Goal: Transaction & Acquisition: Book appointment/travel/reservation

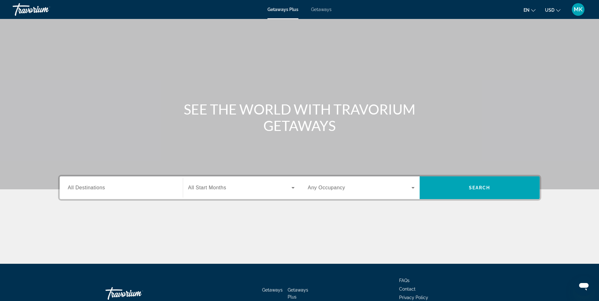
click at [116, 193] on div "Search widget" at bounding box center [121, 188] width 107 height 18
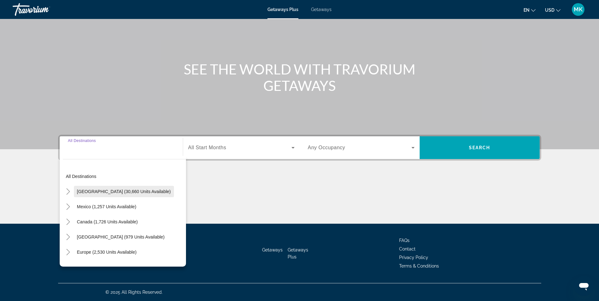
click at [106, 184] on span "Search widget" at bounding box center [124, 191] width 100 height 15
type input "**********"
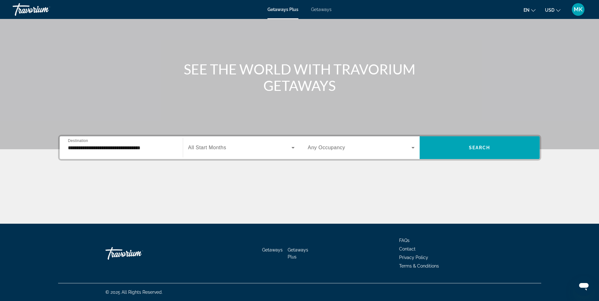
click at [251, 143] on div "Search widget" at bounding box center [241, 148] width 106 height 18
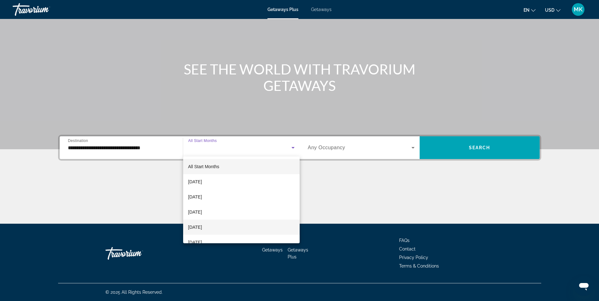
click at [200, 227] on span "December 2025" at bounding box center [195, 227] width 14 height 8
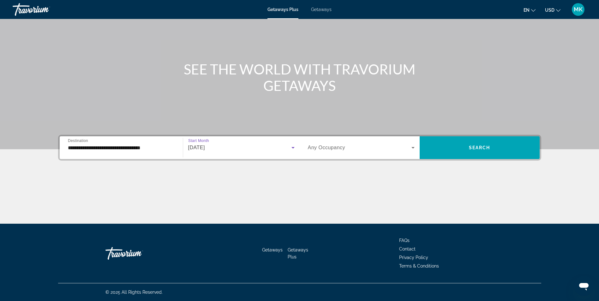
click at [384, 143] on div "Search widget" at bounding box center [361, 148] width 107 height 18
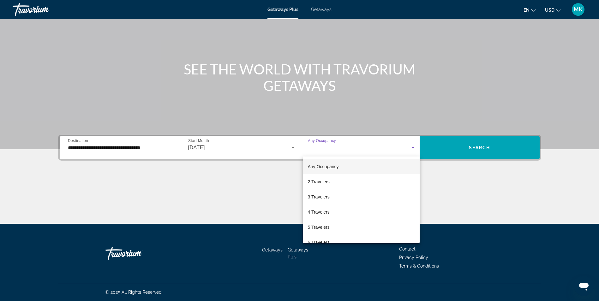
click at [385, 145] on div at bounding box center [299, 150] width 599 height 301
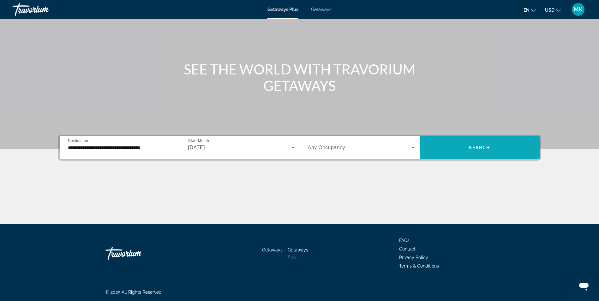
click at [514, 151] on span "Search widget" at bounding box center [479, 147] width 120 height 15
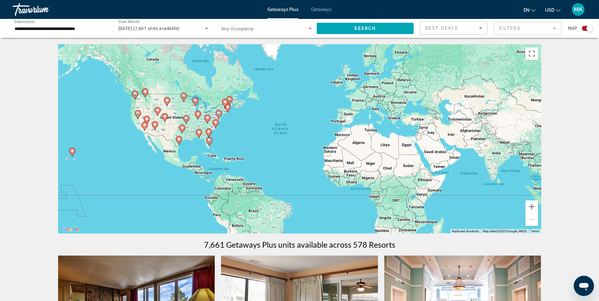
click at [53, 17] on div "Travorium" at bounding box center [44, 9] width 63 height 16
click at [69, 28] on input "**********" at bounding box center [60, 29] width 90 height 8
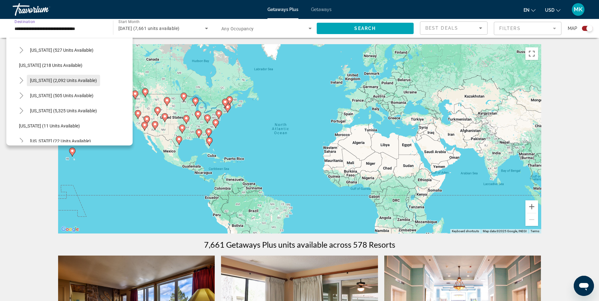
scroll to position [53, 0]
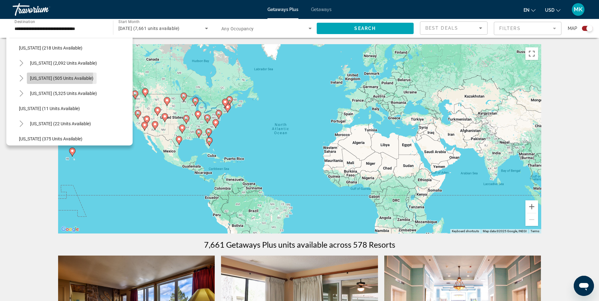
click at [35, 76] on span "Colorado (505 units available)" at bounding box center [61, 78] width 63 height 5
type input "**********"
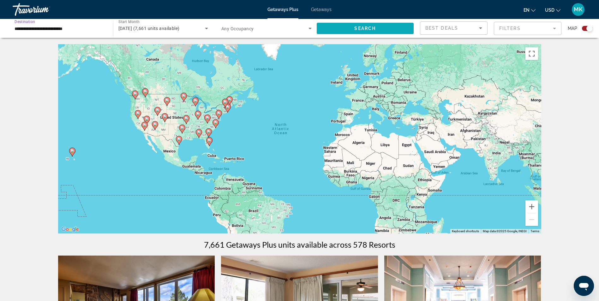
click at [394, 28] on span "Search widget" at bounding box center [365, 28] width 97 height 15
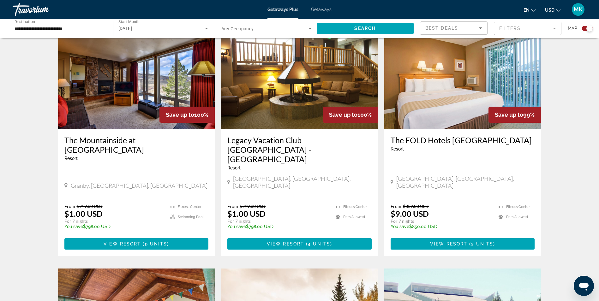
scroll to position [203, 0]
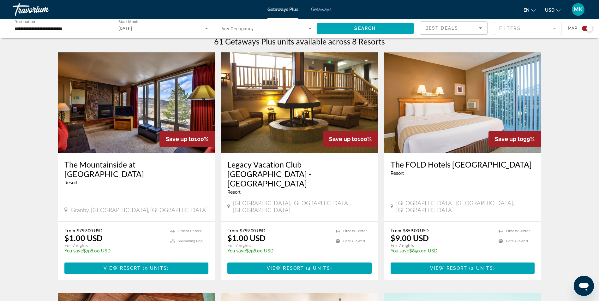
click at [352, 108] on img "Main content" at bounding box center [299, 102] width 157 height 101
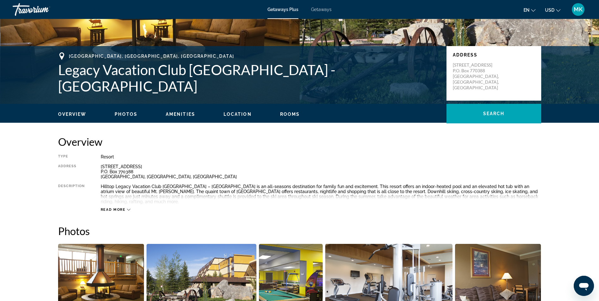
scroll to position [105, 0]
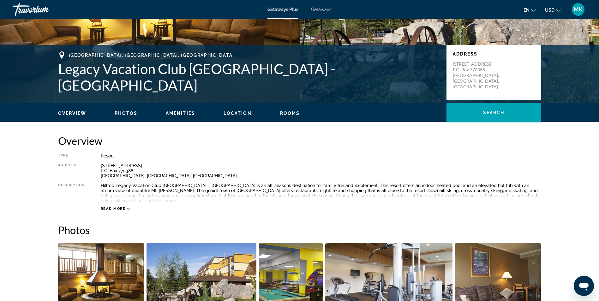
click at [123, 207] on span "Read more" at bounding box center [113, 209] width 25 height 4
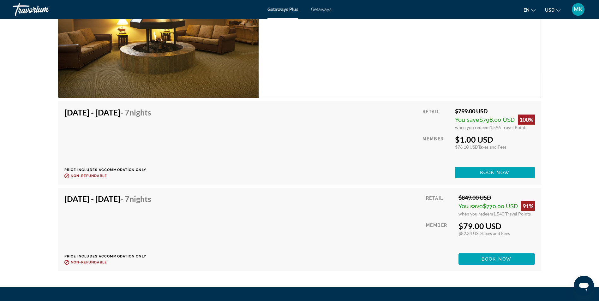
scroll to position [1214, 0]
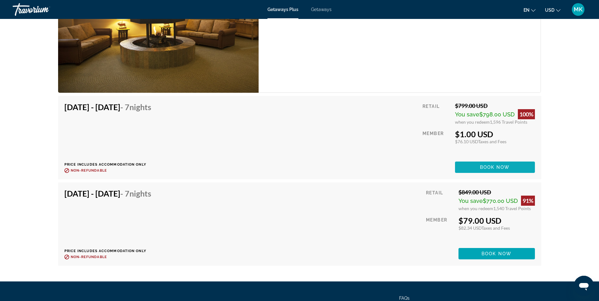
click at [507, 165] on span "Book now" at bounding box center [495, 167] width 30 height 5
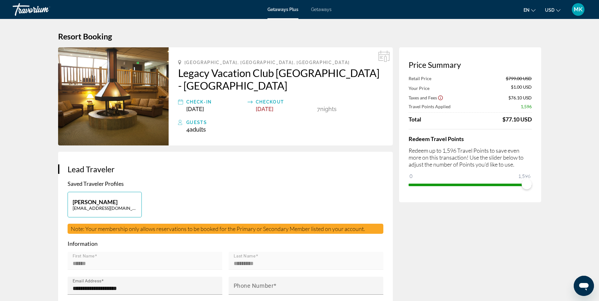
click at [323, 10] on span "Getaways" at bounding box center [321, 9] width 21 height 5
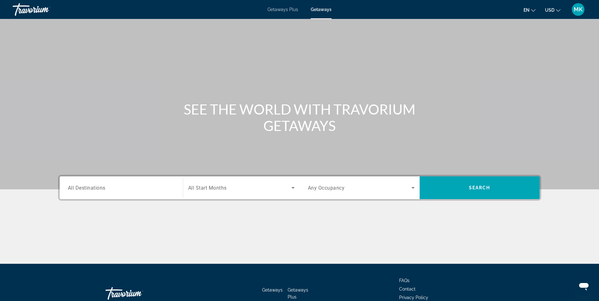
click at [107, 195] on div "Search widget" at bounding box center [121, 188] width 107 height 18
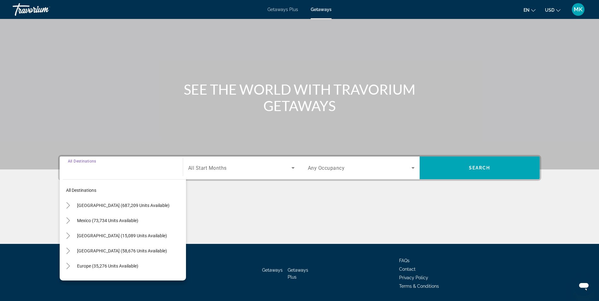
scroll to position [40, 0]
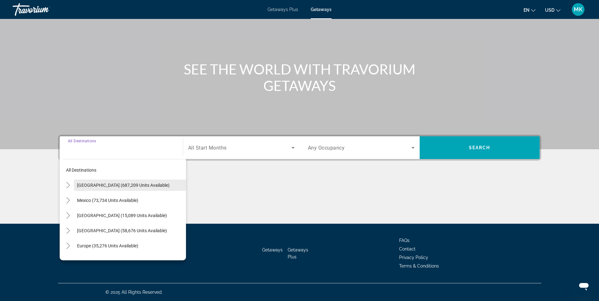
click at [102, 183] on span "United States (687,209 units available)" at bounding box center [123, 185] width 92 height 5
type input "**********"
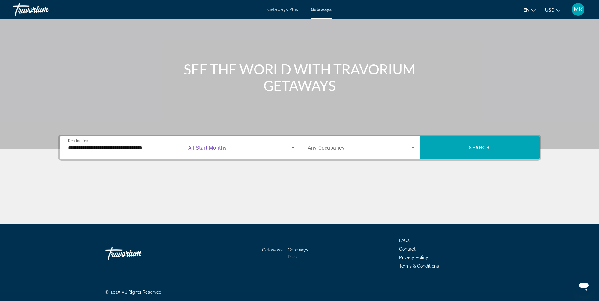
click at [221, 144] on span "Search widget" at bounding box center [239, 148] width 103 height 8
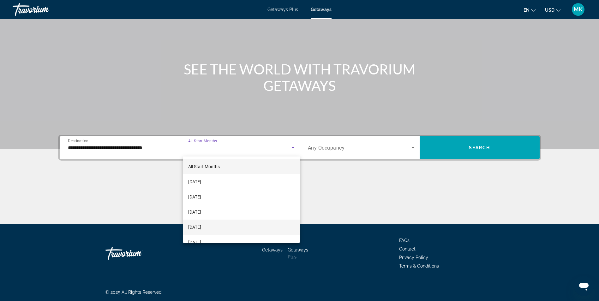
click at [201, 229] on span "December 2025" at bounding box center [194, 227] width 13 height 8
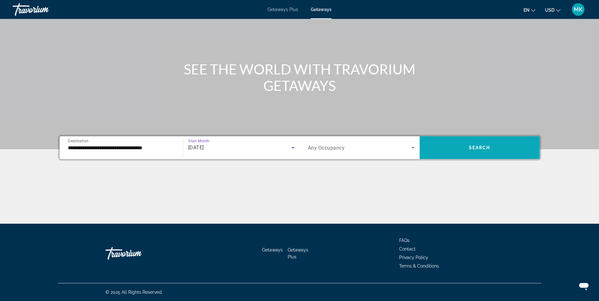
click at [488, 147] on span "Search" at bounding box center [479, 147] width 21 height 5
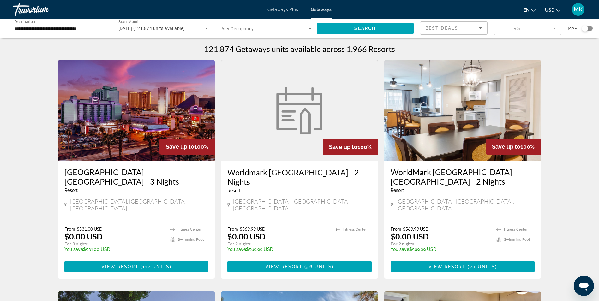
click at [25, 31] on input "**********" at bounding box center [60, 29] width 90 height 8
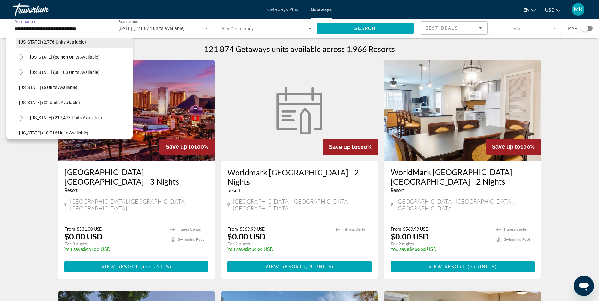
scroll to position [53, 0]
click at [40, 73] on span "Colorado (38,103 units available)" at bounding box center [64, 71] width 69 height 5
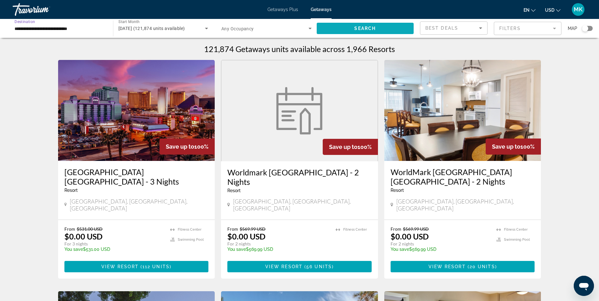
click at [364, 27] on span "Search" at bounding box center [364, 28] width 21 height 5
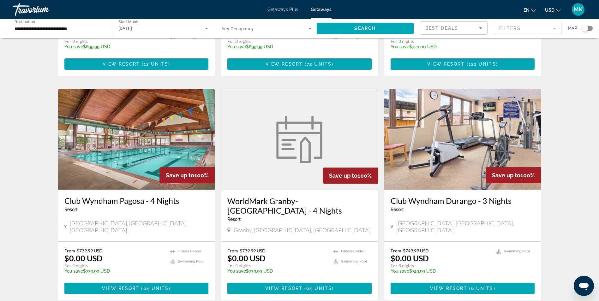
scroll to position [684, 0]
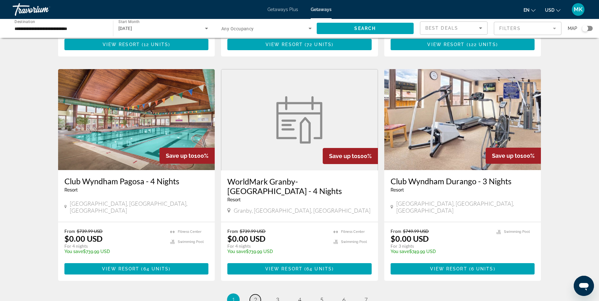
click at [257, 296] on span "2" at bounding box center [255, 299] width 3 height 7
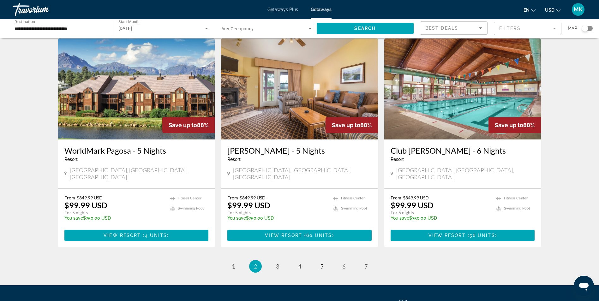
scroll to position [749, 0]
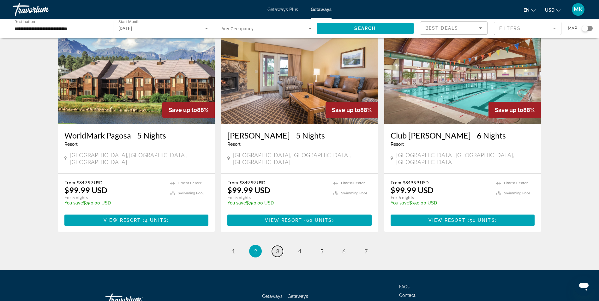
click at [275, 246] on link "page 3" at bounding box center [277, 251] width 11 height 11
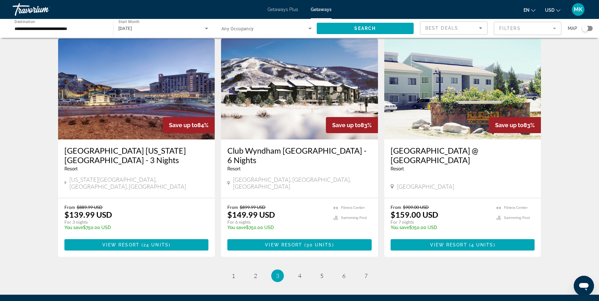
scroll to position [736, 0]
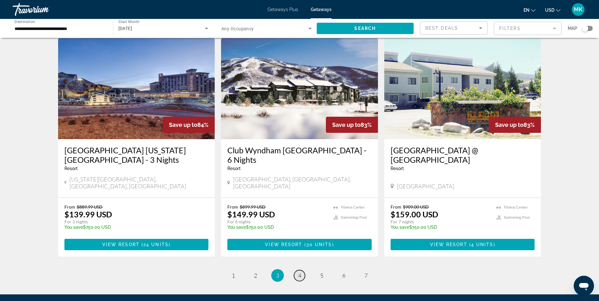
click at [299, 272] on span "4" at bounding box center [299, 275] width 3 height 7
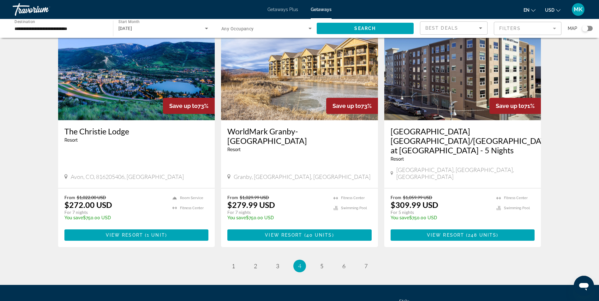
scroll to position [736, 0]
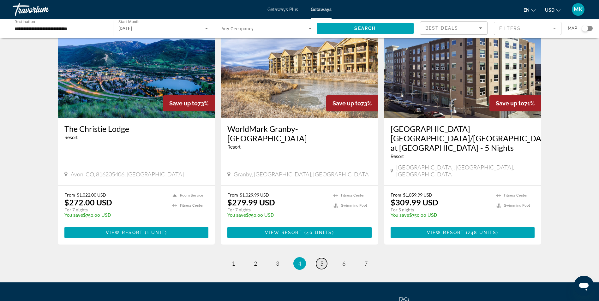
click at [319, 258] on link "page 5" at bounding box center [321, 263] width 11 height 11
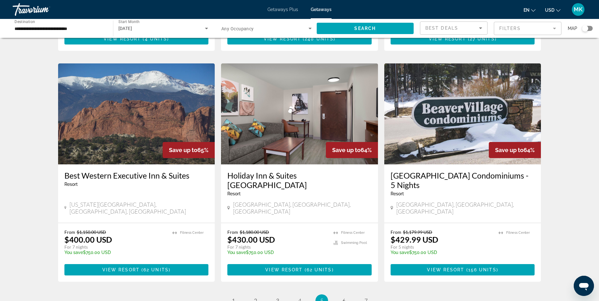
scroll to position [684, 0]
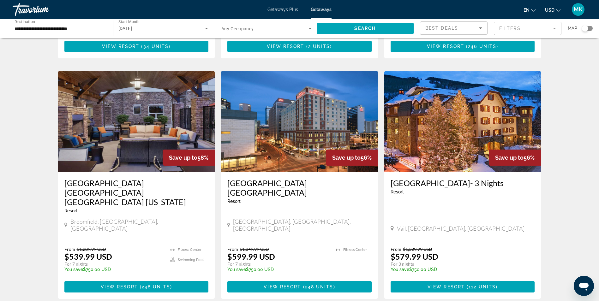
scroll to position [684, 0]
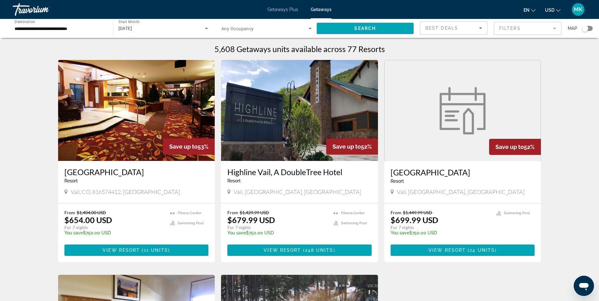
click at [39, 30] on input "**********" at bounding box center [60, 29] width 90 height 8
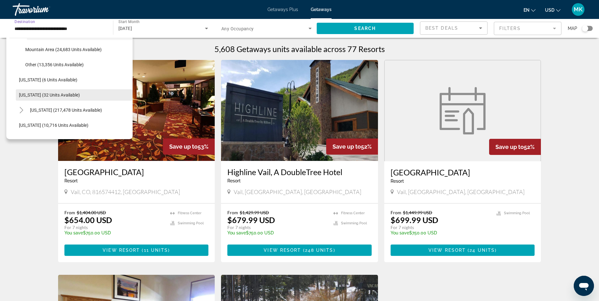
scroll to position [143, 0]
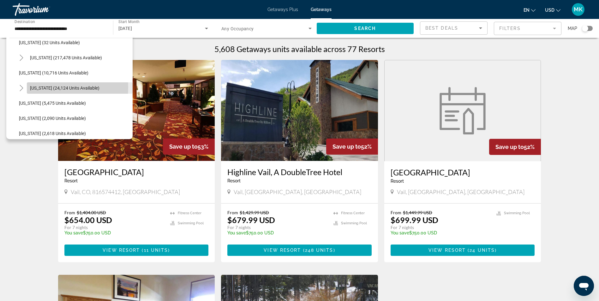
click at [37, 87] on span "Hawaii (24,124 units available)" at bounding box center [64, 88] width 69 height 5
type input "**********"
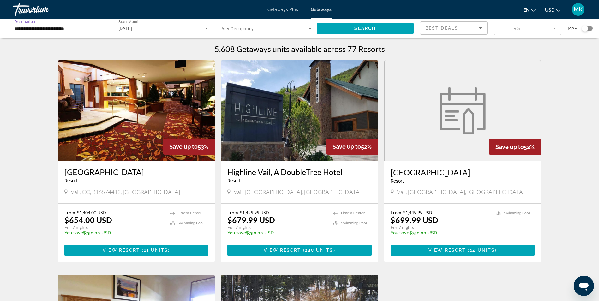
click at [162, 27] on div "December 2025" at bounding box center [161, 29] width 87 height 8
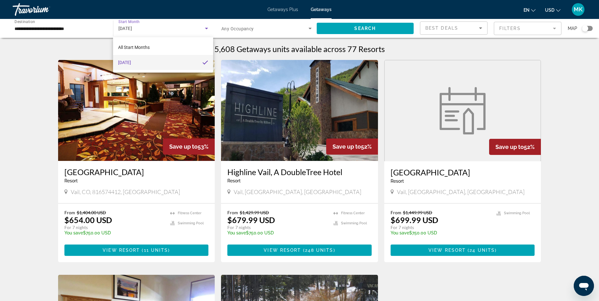
click at [162, 27] on div at bounding box center [299, 150] width 599 height 301
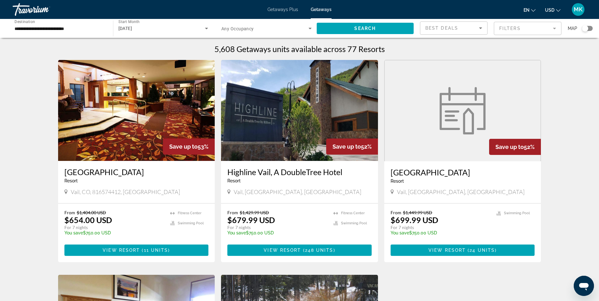
click at [162, 27] on div "December 2025" at bounding box center [161, 29] width 87 height 8
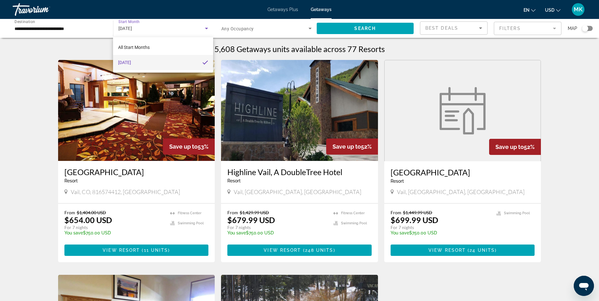
click at [162, 27] on div at bounding box center [299, 150] width 599 height 301
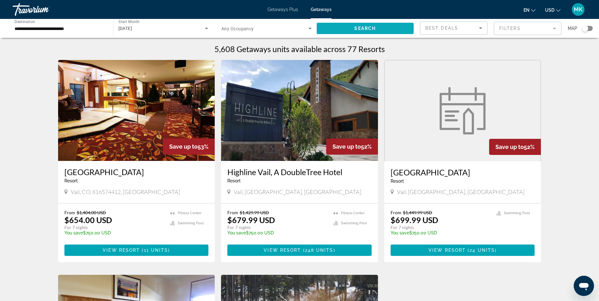
click at [348, 27] on span "Search widget" at bounding box center [365, 28] width 97 height 15
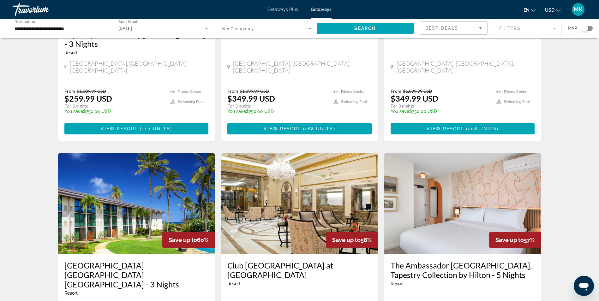
scroll to position [53, 0]
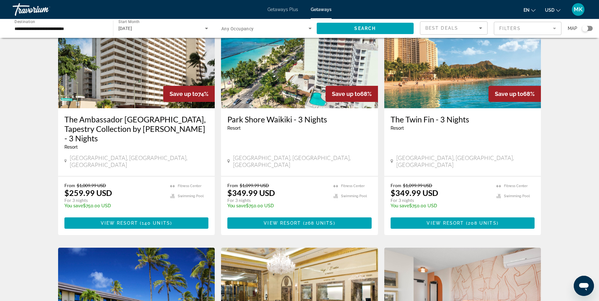
click at [287, 10] on span "Getaways Plus" at bounding box center [282, 9] width 31 height 5
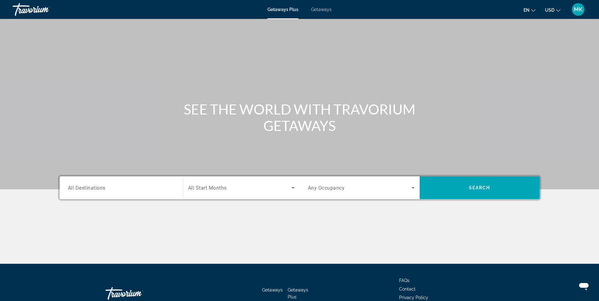
click at [119, 196] on div "Search widget" at bounding box center [121, 188] width 107 height 18
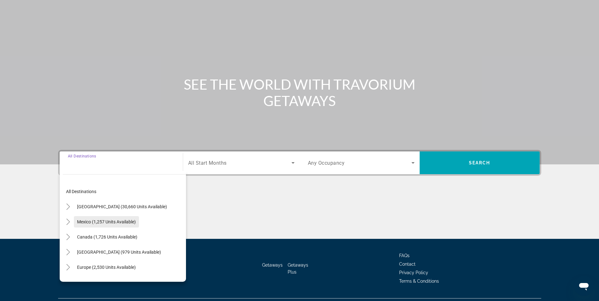
scroll to position [40, 0]
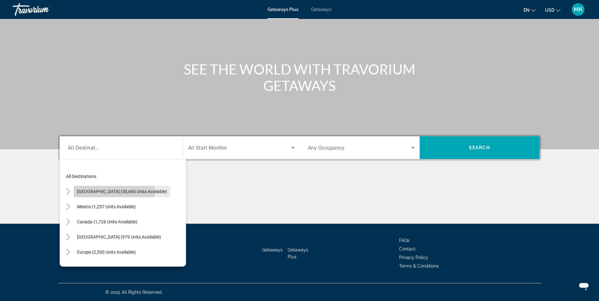
click at [81, 187] on span "Search widget" at bounding box center [122, 191] width 96 height 15
type input "**********"
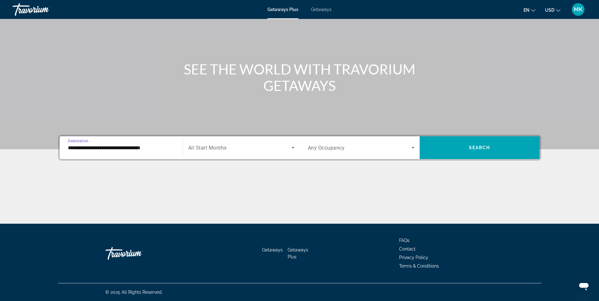
click at [197, 151] on span "Search widget" at bounding box center [239, 148] width 103 height 8
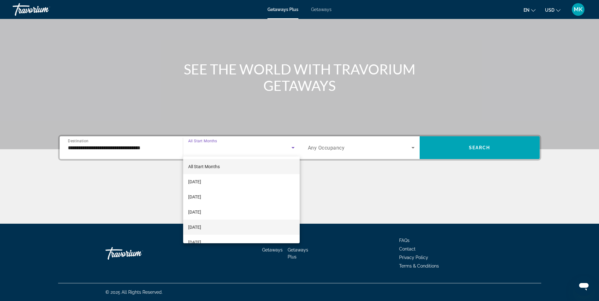
click at [201, 224] on span "December 2025" at bounding box center [194, 227] width 13 height 8
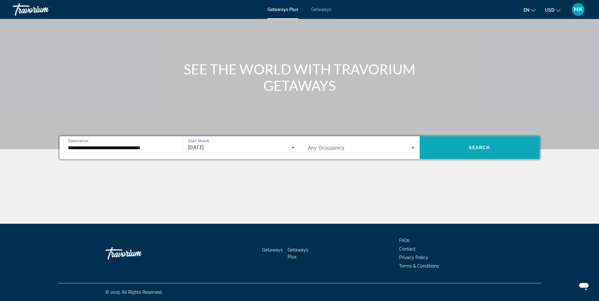
click at [470, 143] on span "Search widget" at bounding box center [479, 147] width 120 height 15
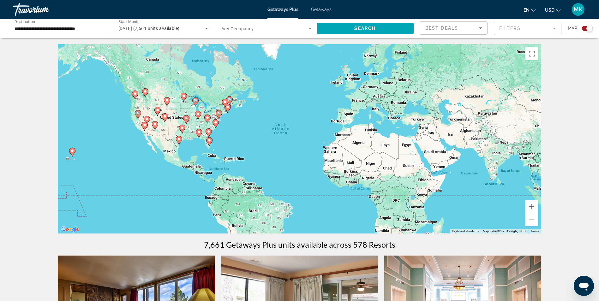
click at [45, 30] on input "**********" at bounding box center [60, 29] width 90 height 8
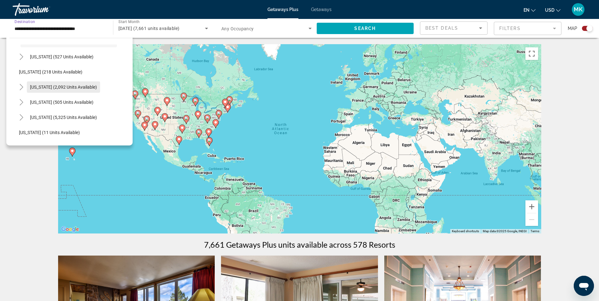
scroll to position [53, 0]
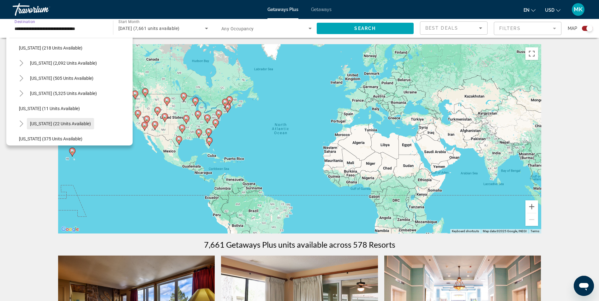
click at [39, 124] on span "Hawaii (22 units available)" at bounding box center [60, 123] width 61 height 5
type input "**********"
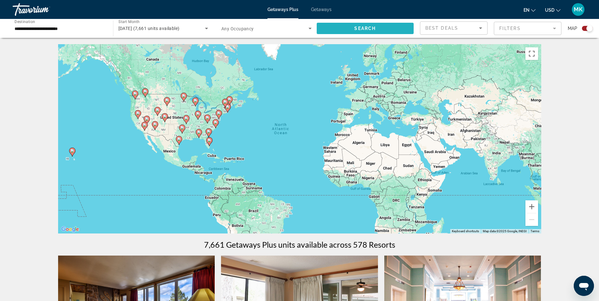
click at [389, 31] on span "Search widget" at bounding box center [365, 28] width 97 height 15
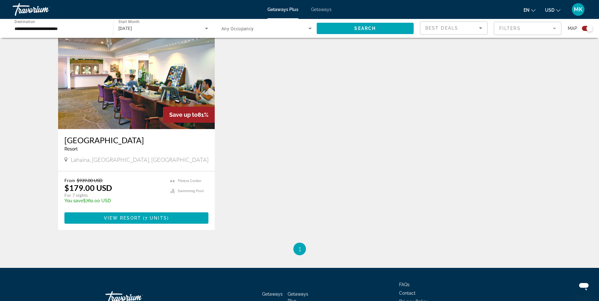
scroll to position [210, 0]
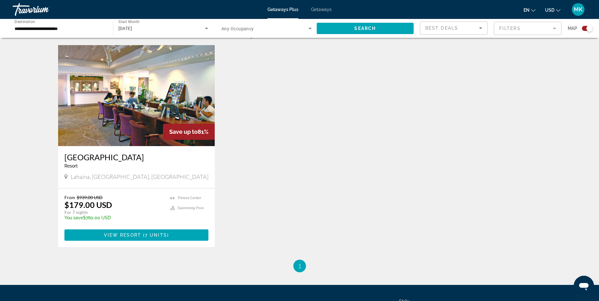
click at [159, 109] on img "Main content" at bounding box center [136, 95] width 157 height 101
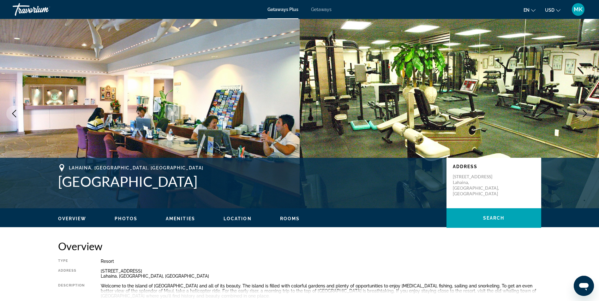
click at [7, 0] on mat-toolbar "Getaways Plus Getaways en English Español Français Italiano Português русский U…" at bounding box center [299, 9] width 599 height 19
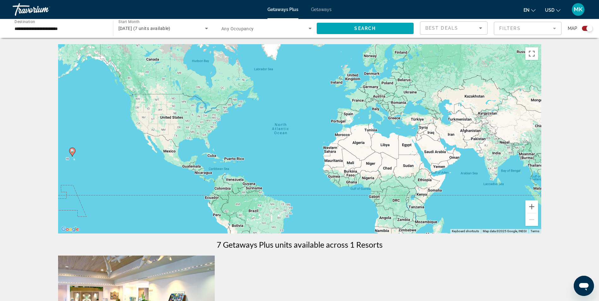
click at [170, 27] on span "December 2025 (7 units available)" at bounding box center [144, 28] width 52 height 5
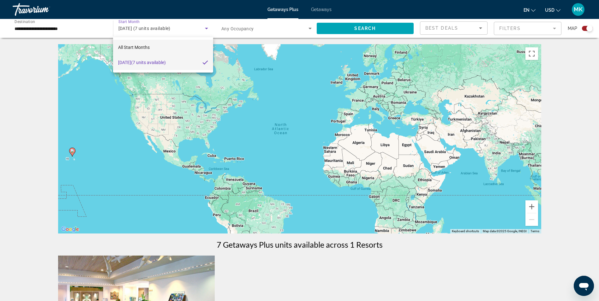
click at [128, 48] on span "All Start Months" at bounding box center [134, 47] width 32 height 5
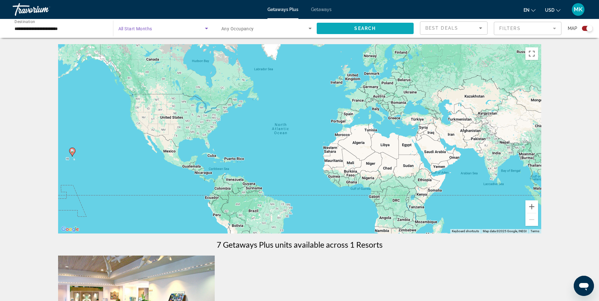
click at [345, 26] on span "Search widget" at bounding box center [365, 28] width 97 height 15
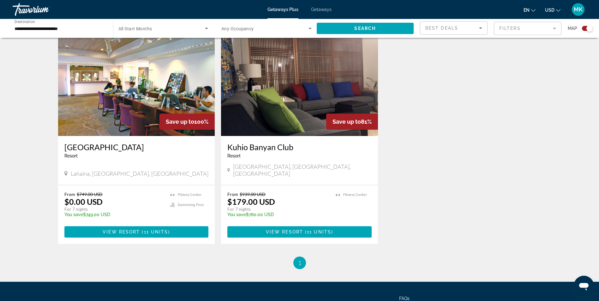
scroll to position [219, 0]
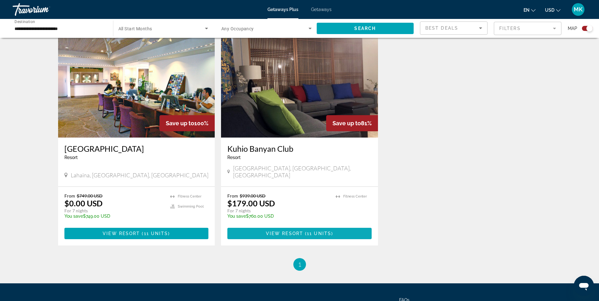
click at [322, 231] on span "11 units" at bounding box center [319, 233] width 24 height 5
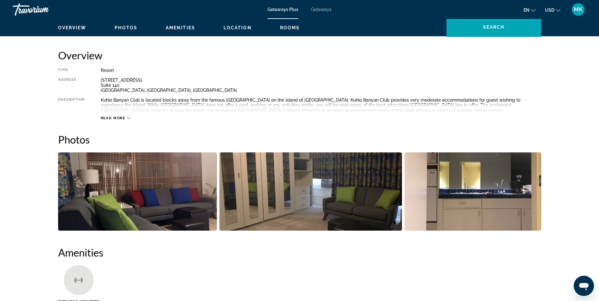
scroll to position [210, 0]
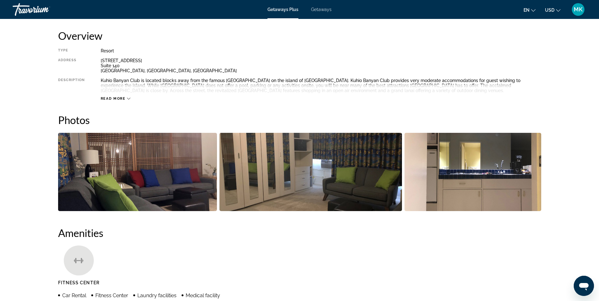
click at [126, 99] on div "Read more" at bounding box center [116, 99] width 30 height 4
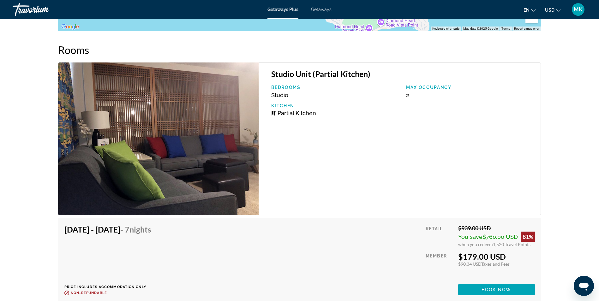
scroll to position [1057, 0]
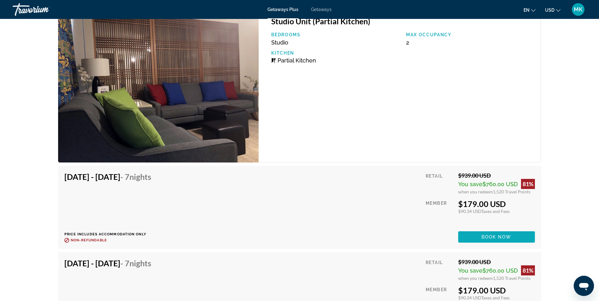
click at [491, 238] on span "Book now" at bounding box center [496, 236] width 30 height 5
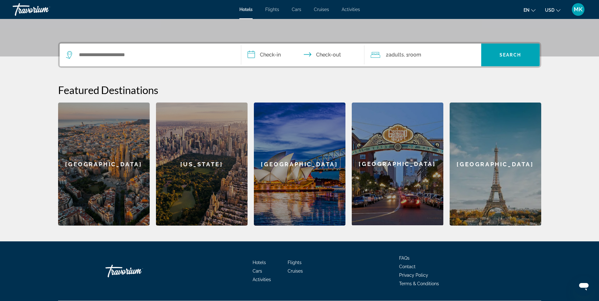
scroll to position [151, 0]
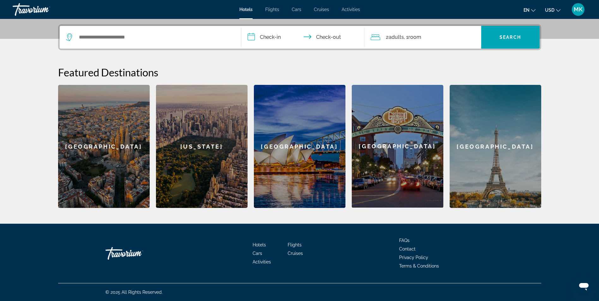
click at [109, 163] on div "[GEOGRAPHIC_DATA]" at bounding box center [104, 146] width 92 height 123
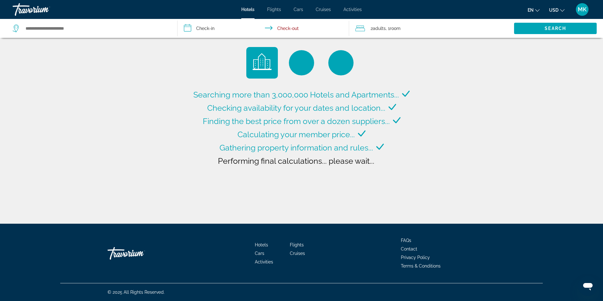
type input "**********"
